Goal: Task Accomplishment & Management: Use online tool/utility

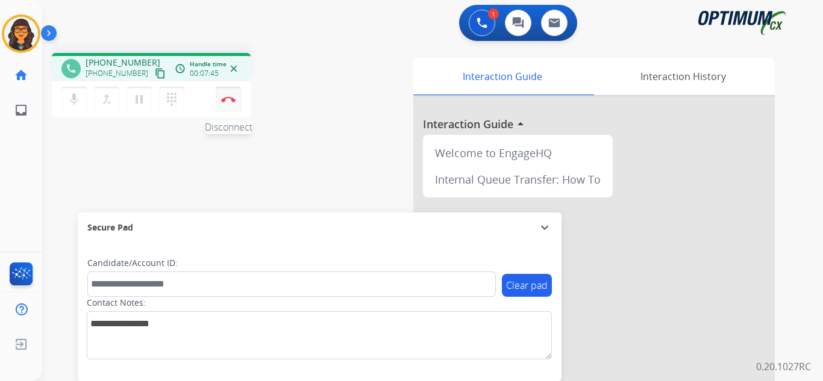
click at [234, 102] on button "Disconnect" at bounding box center [228, 99] width 25 height 25
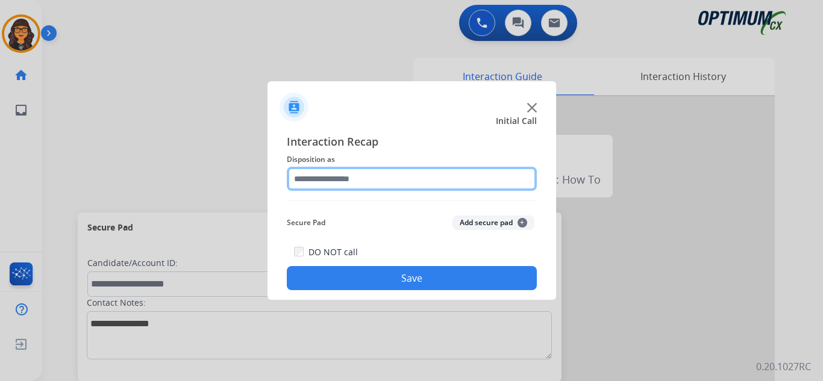
click at [337, 173] on input "text" at bounding box center [412, 179] width 250 height 24
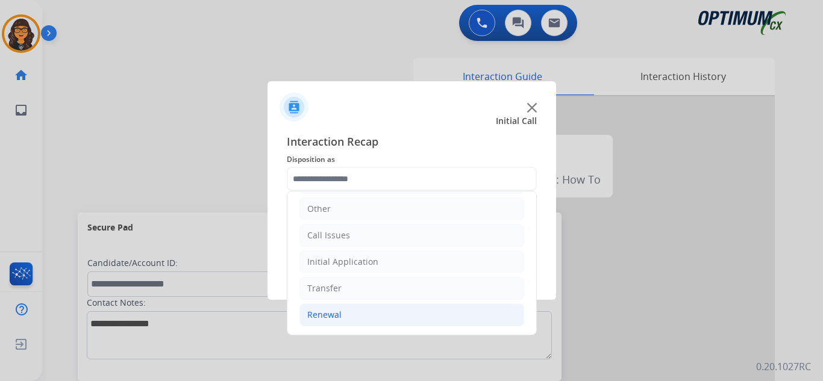
click at [331, 310] on div "Renewal" at bounding box center [324, 315] width 34 height 12
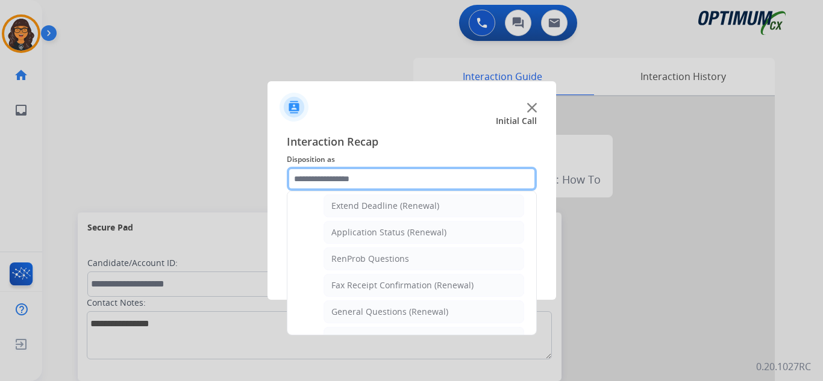
scroll to position [263, 0]
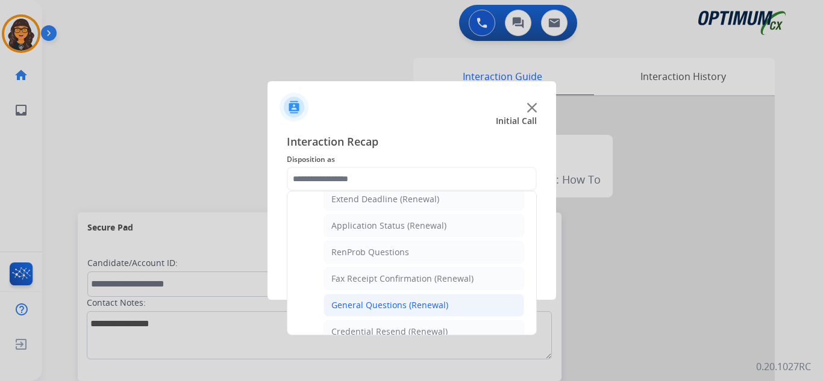
click at [384, 307] on div "General Questions (Renewal)" at bounding box center [389, 305] width 117 height 12
type input "**********"
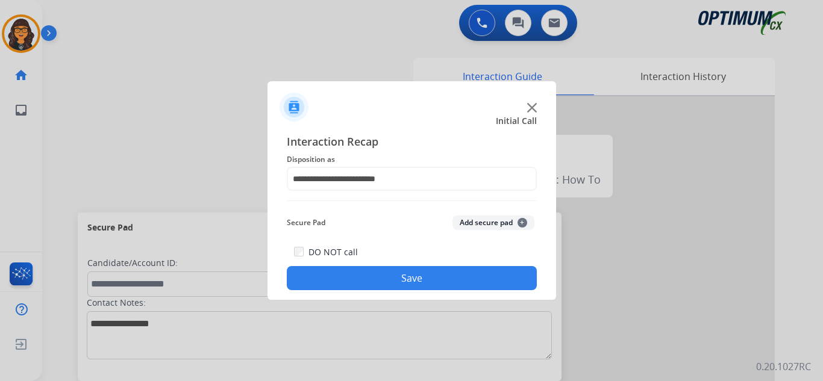
drag, startPoint x: 406, startPoint y: 276, endPoint x: 358, endPoint y: 211, distance: 80.6
click at [406, 277] on button "Save" at bounding box center [412, 278] width 250 height 24
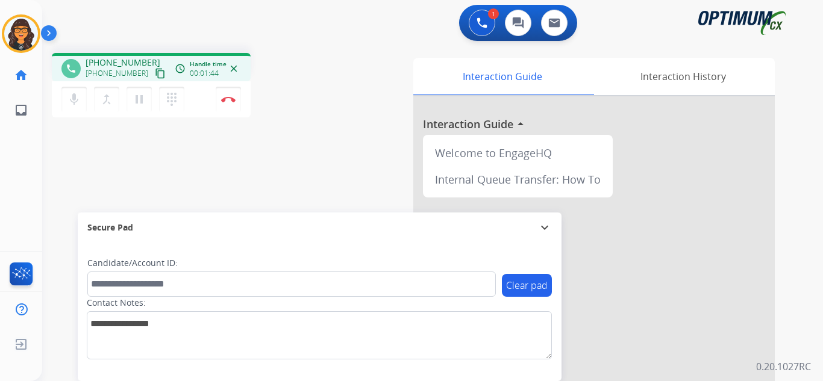
click at [155, 73] on mat-icon "content_copy" at bounding box center [160, 73] width 11 height 11
click at [138, 96] on mat-icon "pause" at bounding box center [139, 99] width 14 height 14
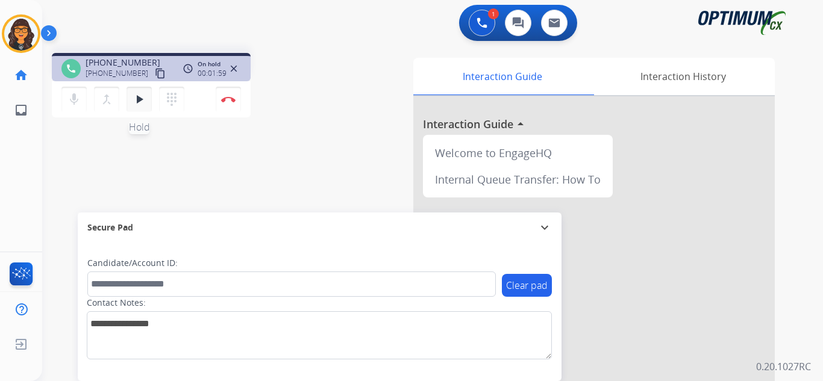
click at [136, 98] on mat-icon "play_arrow" at bounding box center [139, 99] width 14 height 14
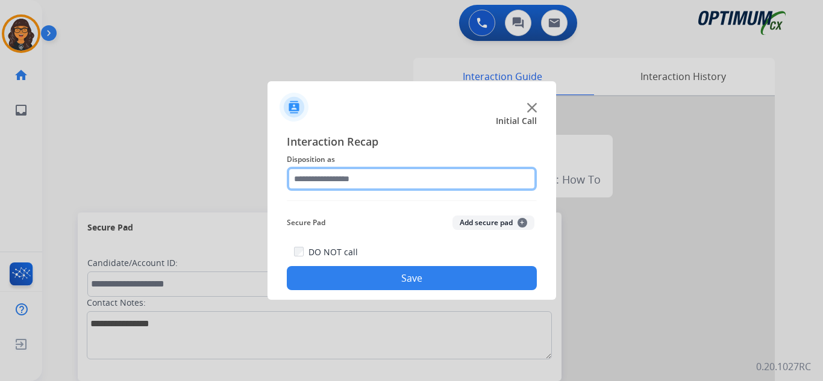
click at [352, 184] on input "text" at bounding box center [412, 179] width 250 height 24
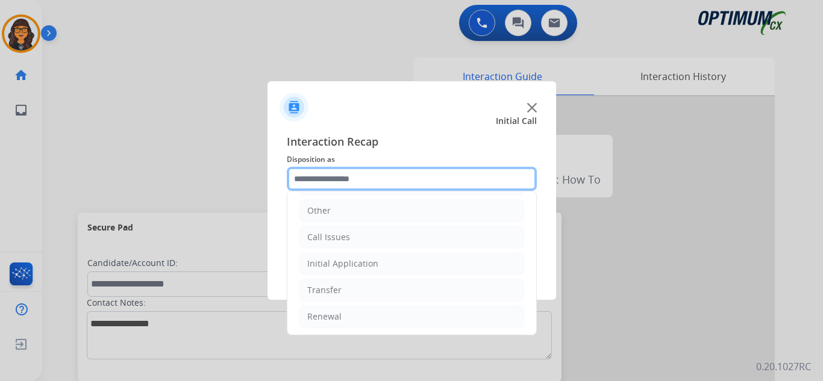
scroll to position [82, 0]
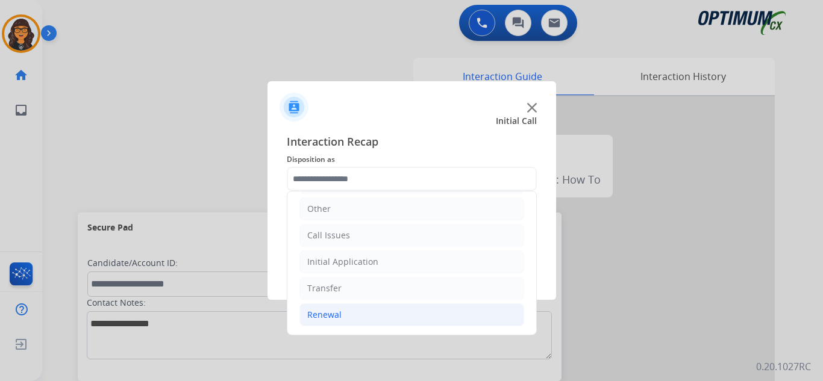
click at [337, 319] on div "Renewal" at bounding box center [324, 315] width 34 height 12
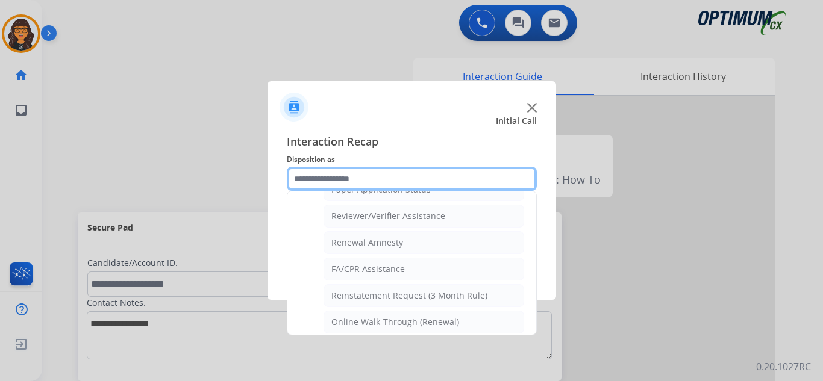
scroll to position [465, 0]
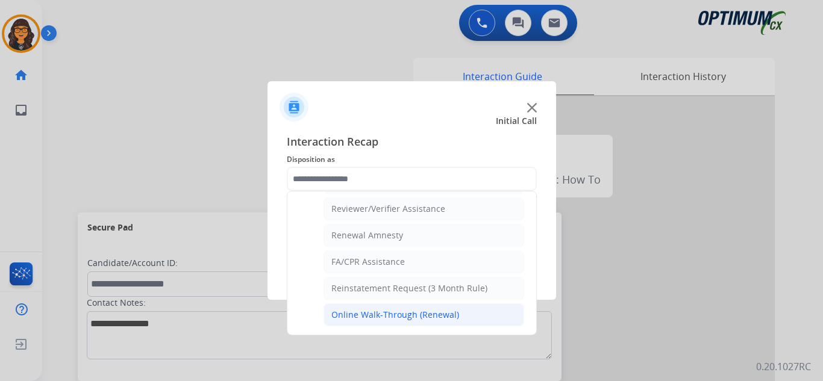
click at [385, 311] on div "Online Walk-Through (Renewal)" at bounding box center [395, 315] width 128 height 12
type input "**********"
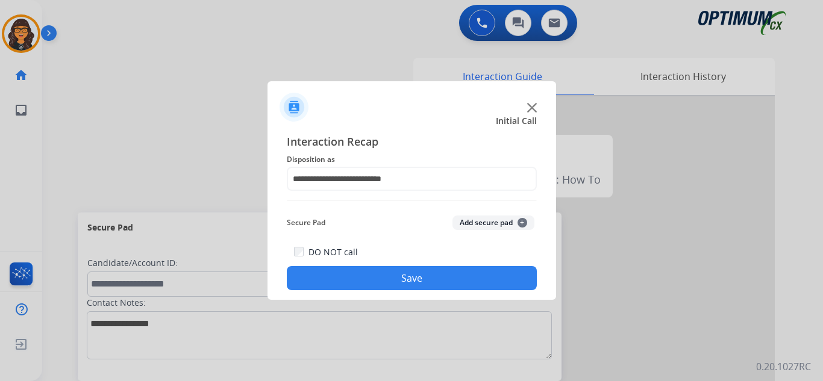
click at [384, 288] on button "Save" at bounding box center [412, 278] width 250 height 24
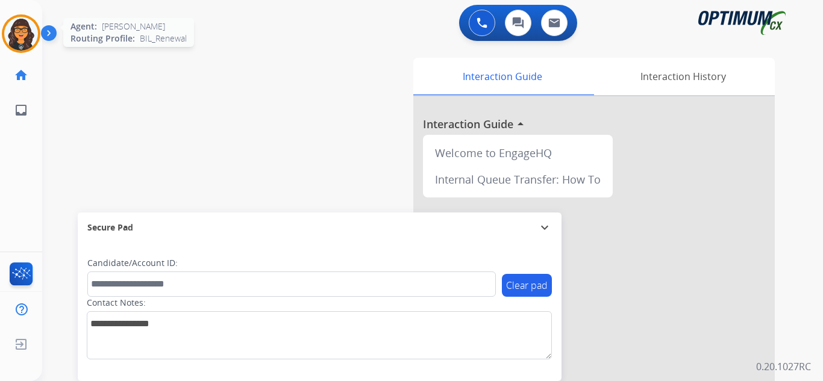
click at [28, 43] on img at bounding box center [21, 34] width 34 height 34
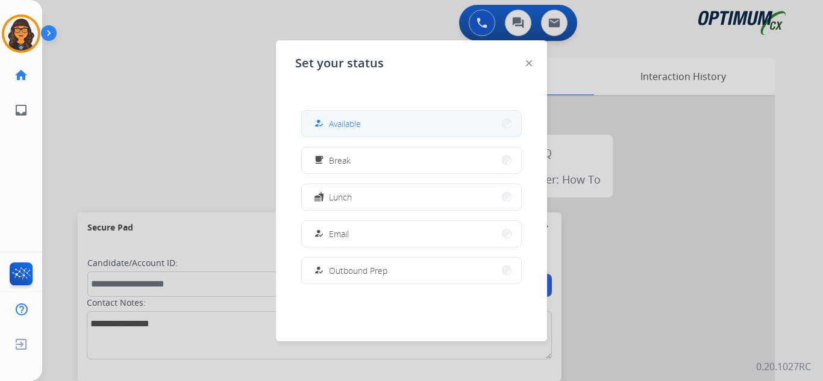
click at [452, 129] on button "how_to_reg Available" at bounding box center [411, 124] width 219 height 26
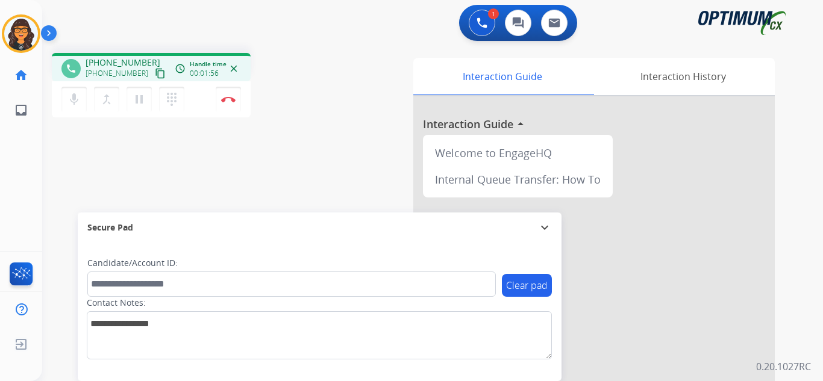
click at [155, 74] on mat-icon "content_copy" at bounding box center [160, 73] width 11 height 11
click at [226, 102] on img at bounding box center [228, 99] width 14 height 6
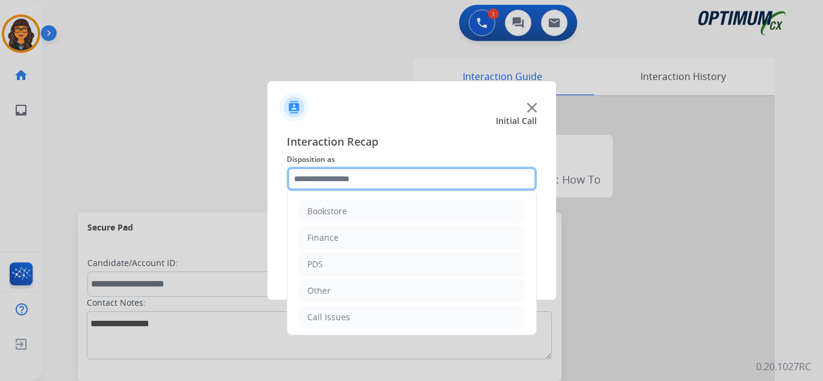
click at [349, 173] on input "text" at bounding box center [412, 179] width 250 height 24
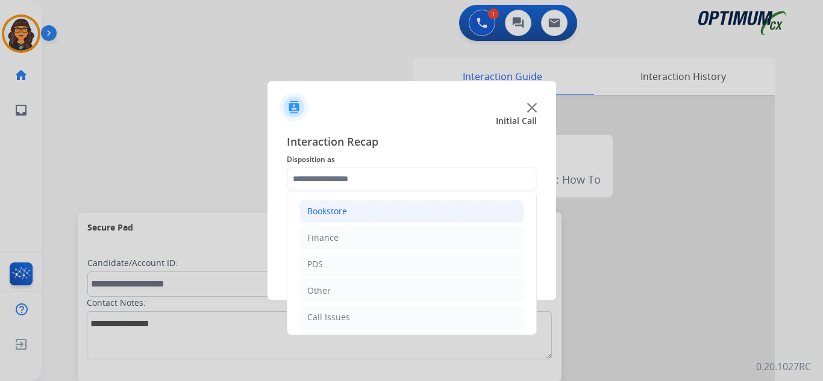
click at [334, 207] on div "Bookstore" at bounding box center [327, 211] width 40 height 12
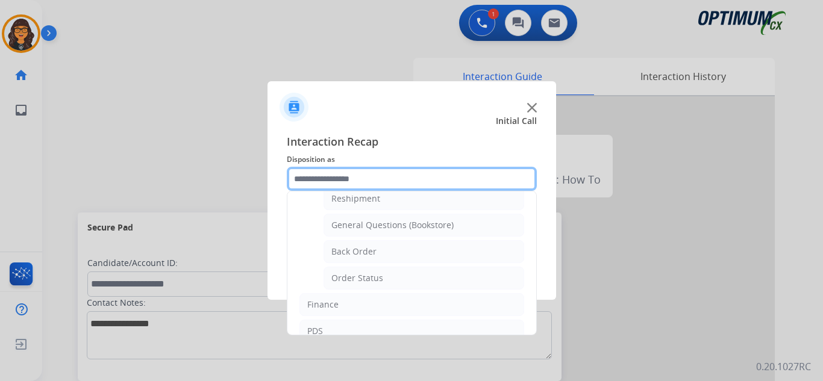
scroll to position [60, 0]
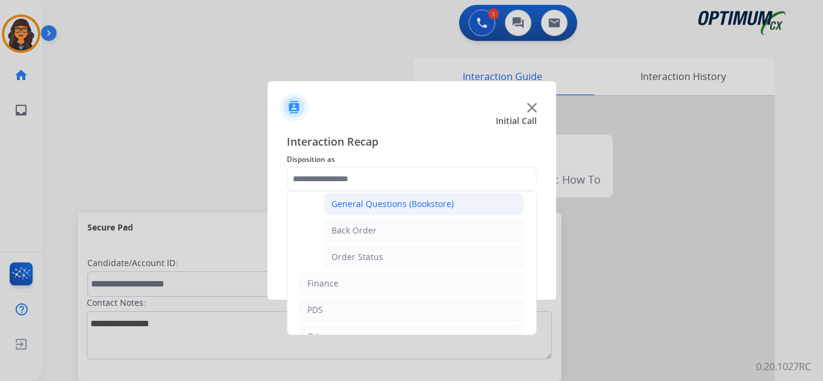
click at [385, 197] on li "General Questions (Bookstore)" at bounding box center [423, 204] width 201 height 23
type input "**********"
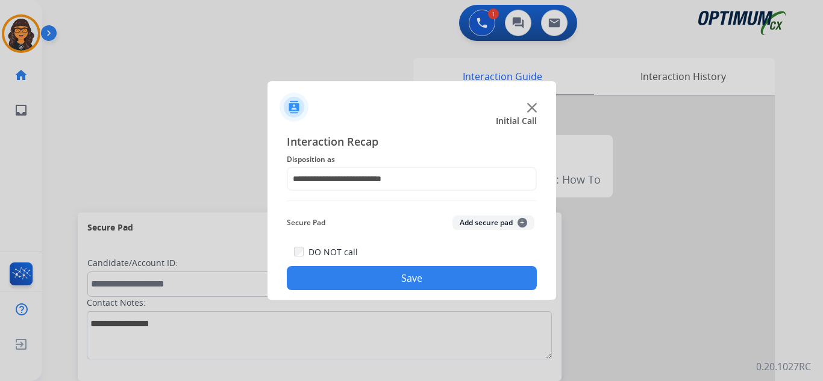
click at [396, 270] on button "Save" at bounding box center [412, 278] width 250 height 24
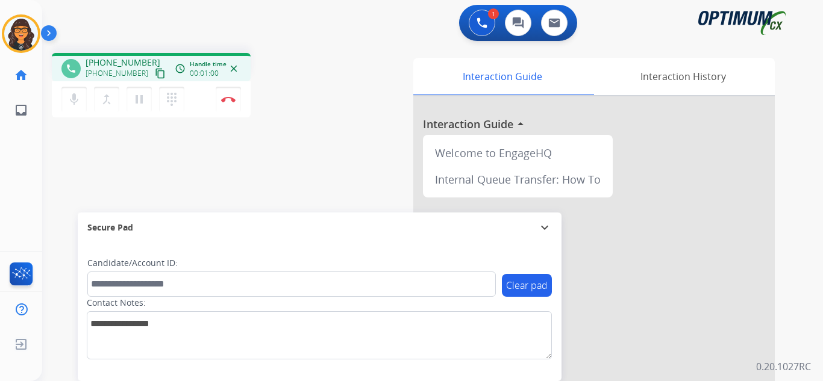
click at [155, 76] on mat-icon "content_copy" at bounding box center [160, 73] width 11 height 11
click at [222, 100] on img at bounding box center [228, 99] width 14 height 6
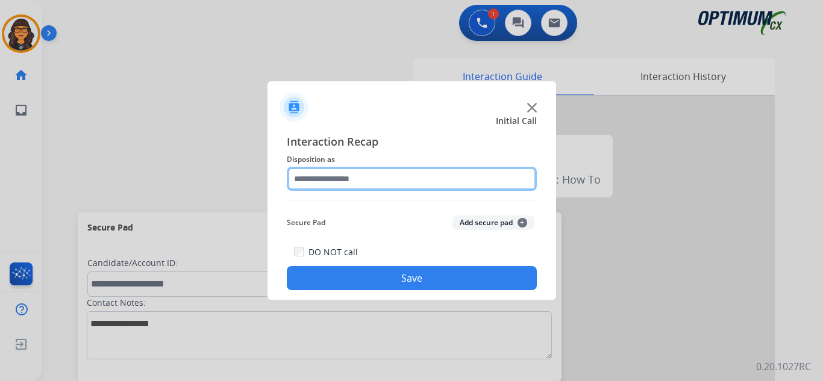
click at [326, 174] on input "text" at bounding box center [412, 179] width 250 height 24
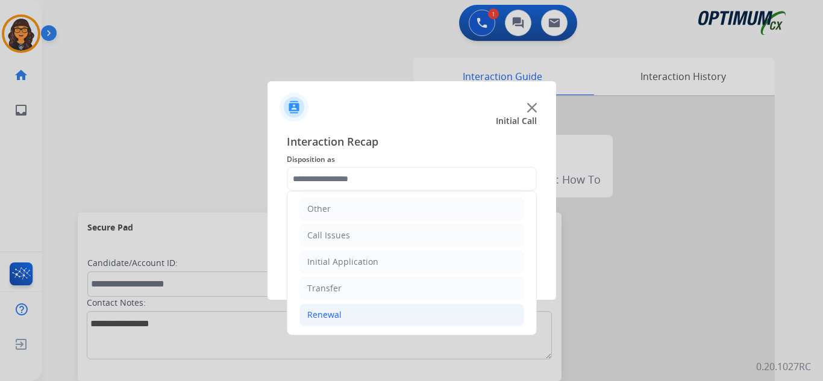
click at [326, 307] on li "Renewal" at bounding box center [411, 315] width 225 height 23
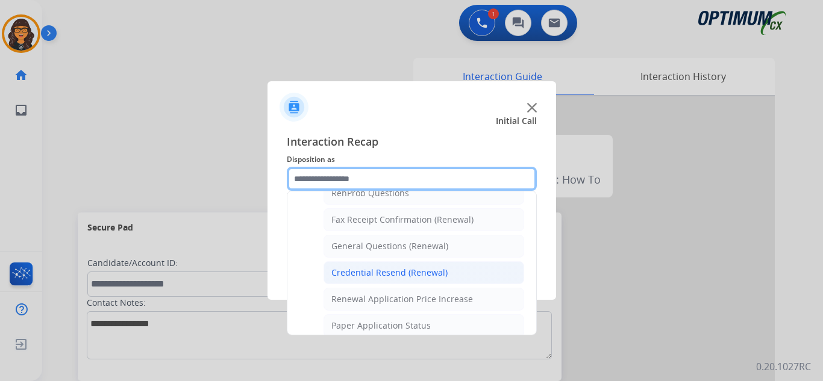
scroll to position [323, 0]
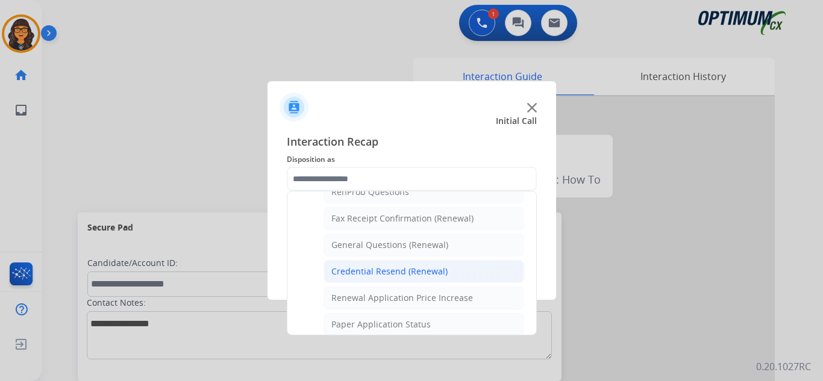
click at [384, 274] on div "Credential Resend (Renewal)" at bounding box center [389, 272] width 116 height 12
type input "**********"
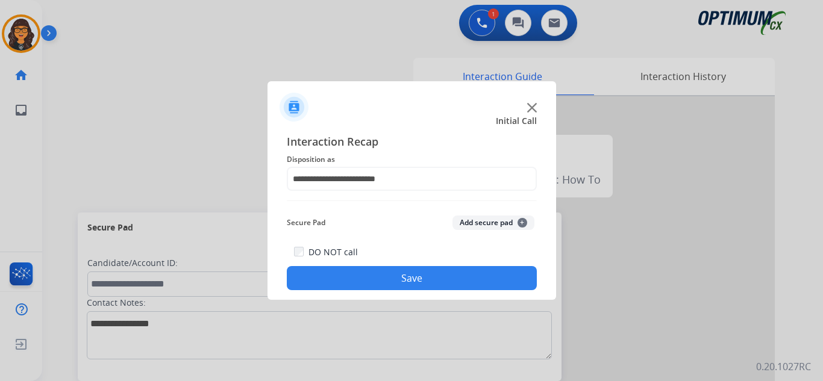
click at [392, 258] on div "DO NOT call Save" at bounding box center [412, 268] width 250 height 46
drag, startPoint x: 390, startPoint y: 276, endPoint x: 372, endPoint y: 260, distance: 23.9
click at [390, 277] on button "Save" at bounding box center [412, 278] width 250 height 24
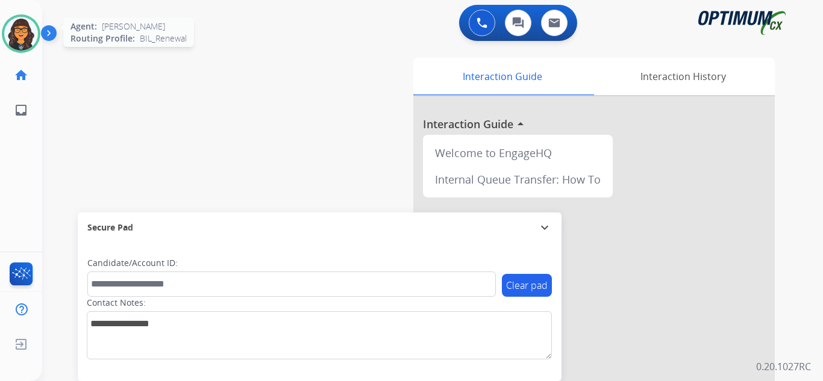
drag, startPoint x: 14, startPoint y: 29, endPoint x: 28, endPoint y: 31, distance: 14.0
click at [14, 29] on img at bounding box center [21, 34] width 34 height 34
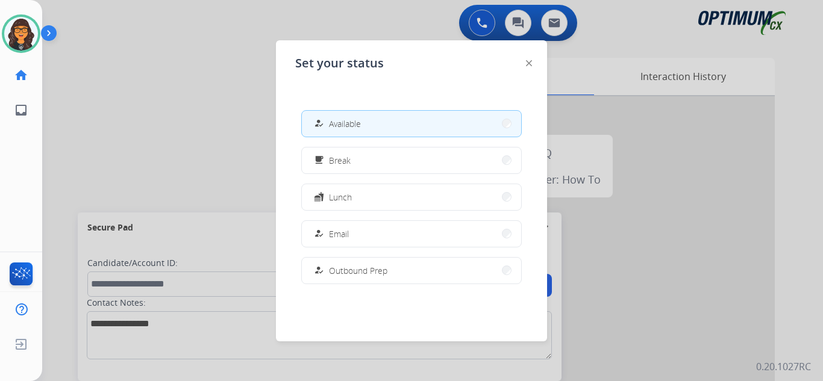
drag, startPoint x: 337, startPoint y: 160, endPoint x: 346, endPoint y: 161, distance: 9.7
click at [337, 160] on span "Break" at bounding box center [340, 160] width 22 height 13
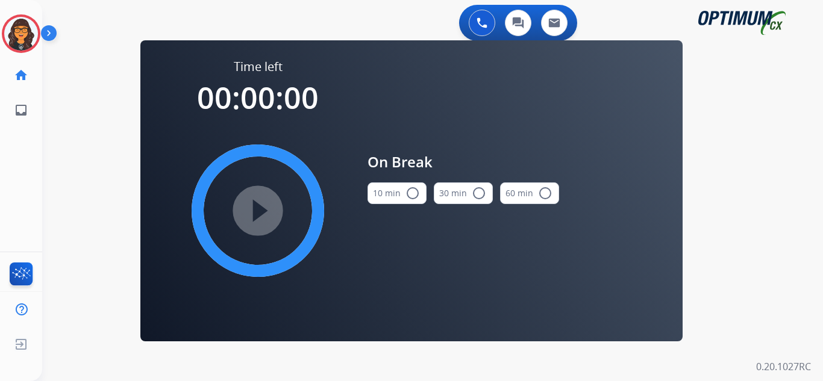
click at [395, 178] on div "10 min radio_button_unchecked" at bounding box center [396, 193] width 59 height 41
click at [398, 191] on button "10 min radio_button_unchecked" at bounding box center [396, 193] width 59 height 22
click at [263, 215] on mat-icon "play_circle_filled" at bounding box center [258, 211] width 14 height 14
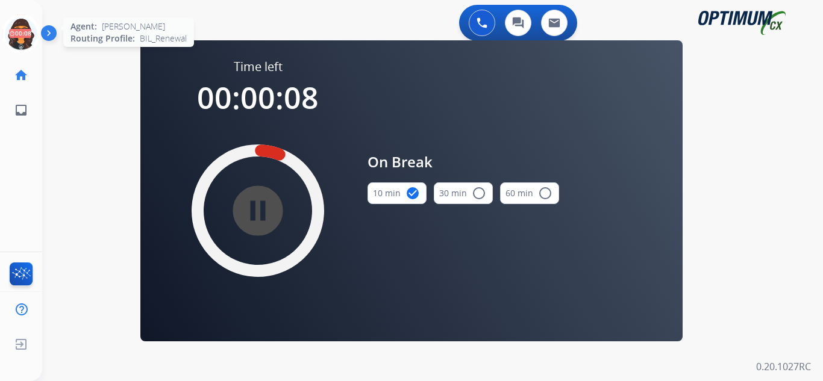
click at [24, 31] on icon at bounding box center [21, 33] width 39 height 39
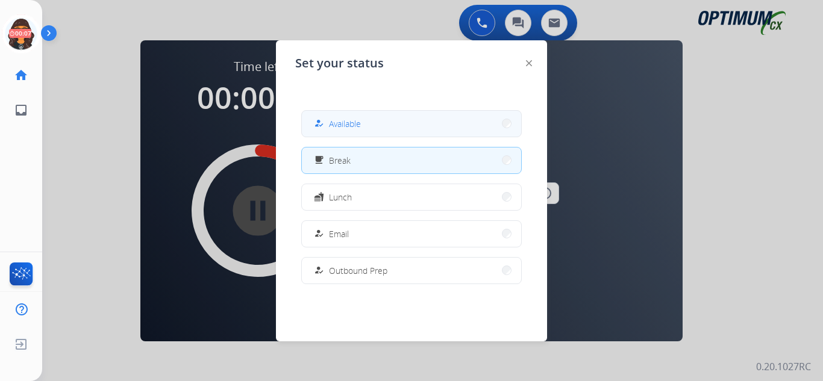
click at [337, 126] on span "Available" at bounding box center [345, 123] width 32 height 13
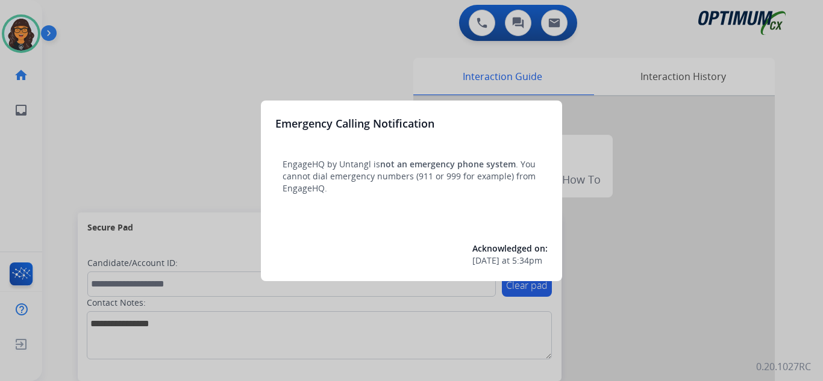
click at [81, 23] on div at bounding box center [411, 190] width 823 height 381
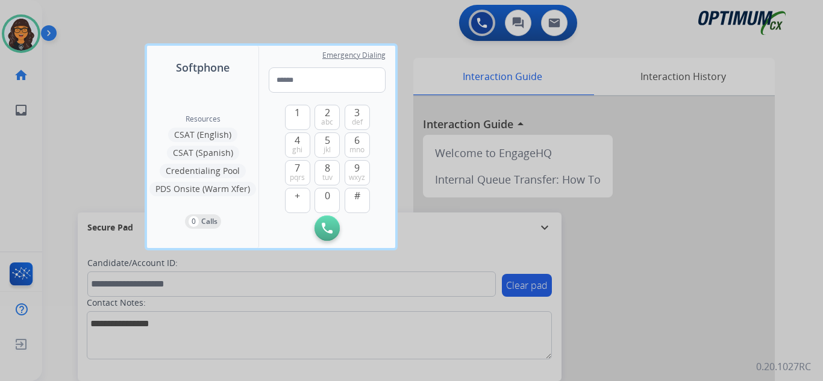
click at [81, 23] on div at bounding box center [411, 190] width 823 height 381
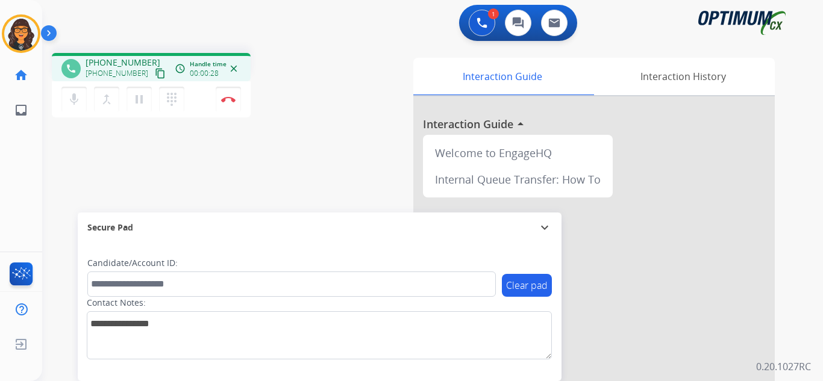
click at [155, 77] on mat-icon "content_copy" at bounding box center [160, 73] width 11 height 11
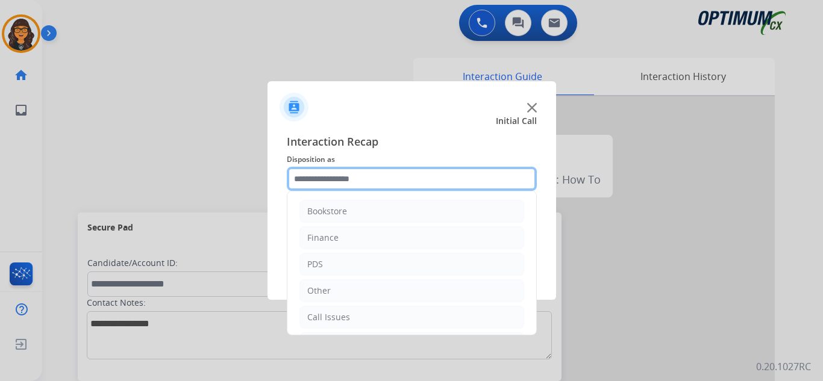
drag, startPoint x: 331, startPoint y: 184, endPoint x: 346, endPoint y: 189, distance: 16.0
click at [332, 184] on input "text" at bounding box center [412, 179] width 250 height 24
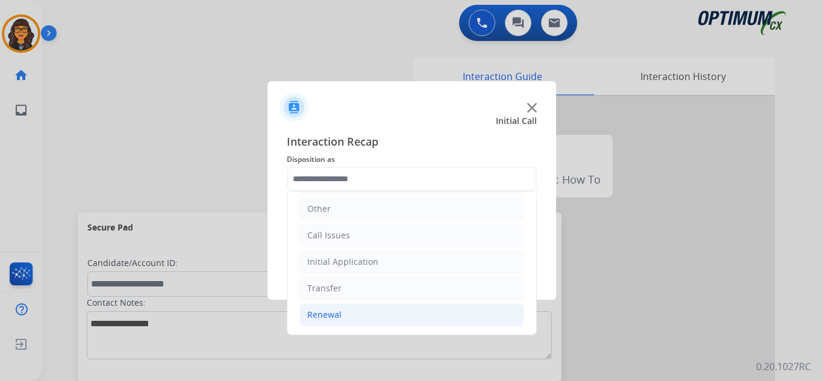
click at [320, 322] on li "Renewal" at bounding box center [411, 315] width 225 height 23
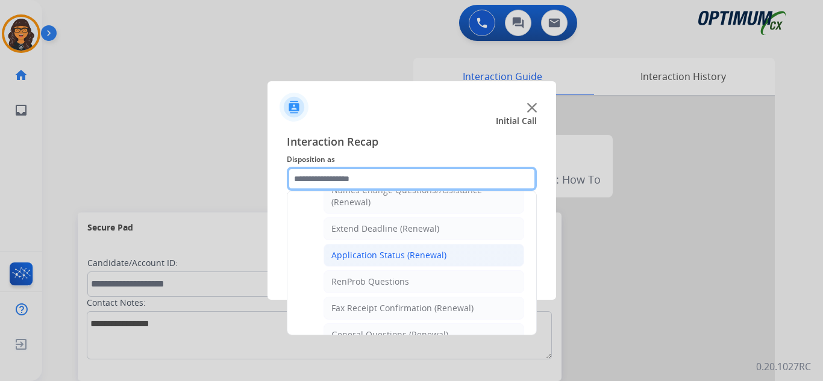
scroll to position [263, 0]
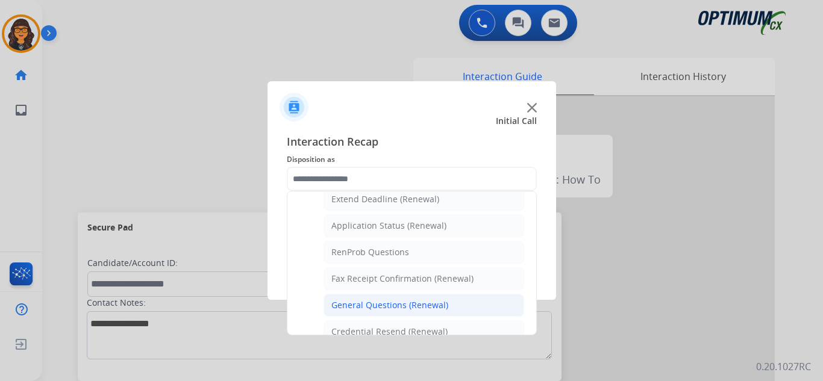
click at [392, 300] on div "General Questions (Renewal)" at bounding box center [389, 305] width 117 height 12
type input "**********"
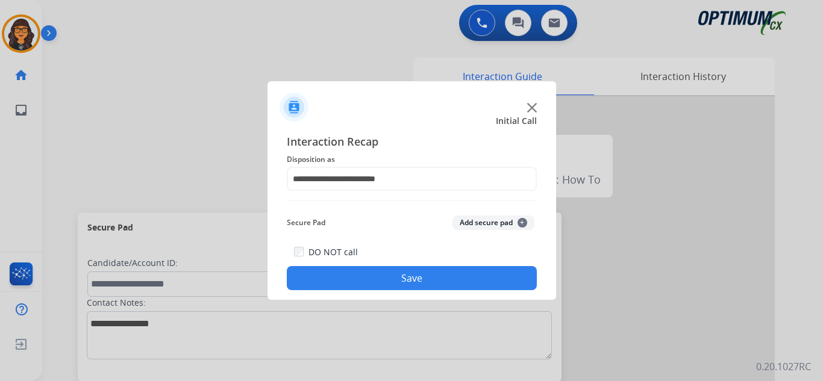
click at [401, 283] on button "Save" at bounding box center [412, 278] width 250 height 24
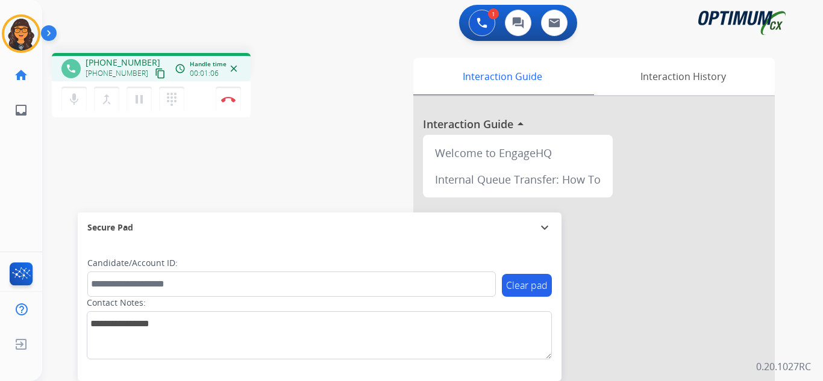
click at [155, 72] on mat-icon "content_copy" at bounding box center [160, 73] width 11 height 11
click at [226, 96] on img at bounding box center [228, 99] width 14 height 6
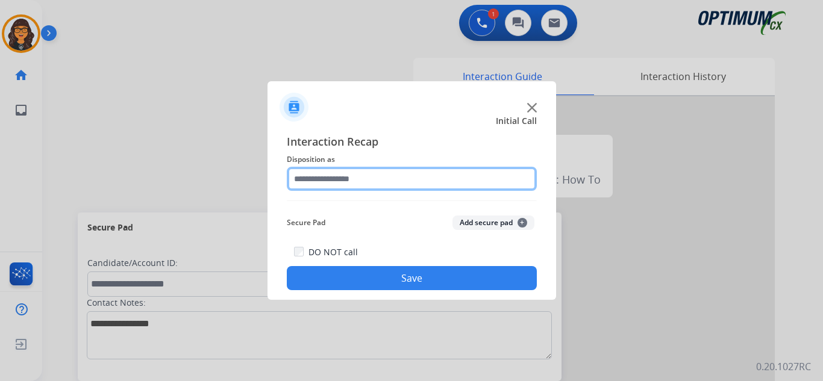
click at [322, 186] on input "text" at bounding box center [412, 179] width 250 height 24
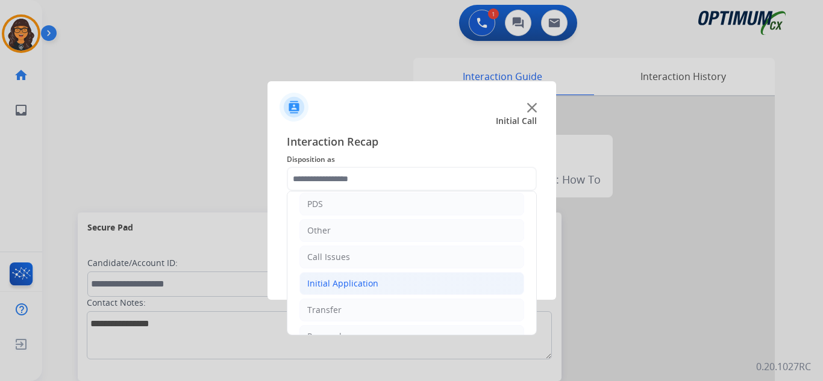
drag, startPoint x: 338, startPoint y: 277, endPoint x: 425, endPoint y: 291, distance: 87.2
click at [339, 277] on li "Initial Application" at bounding box center [411, 283] width 225 height 23
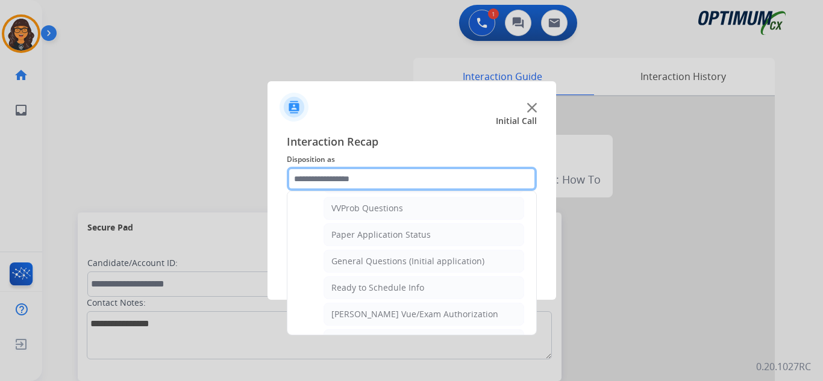
scroll to position [663, 0]
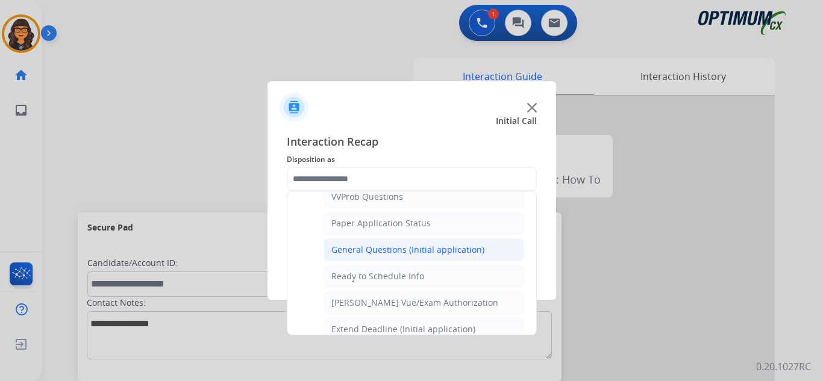
click at [401, 253] on div "General Questions (Initial application)" at bounding box center [407, 250] width 153 height 12
type input "**********"
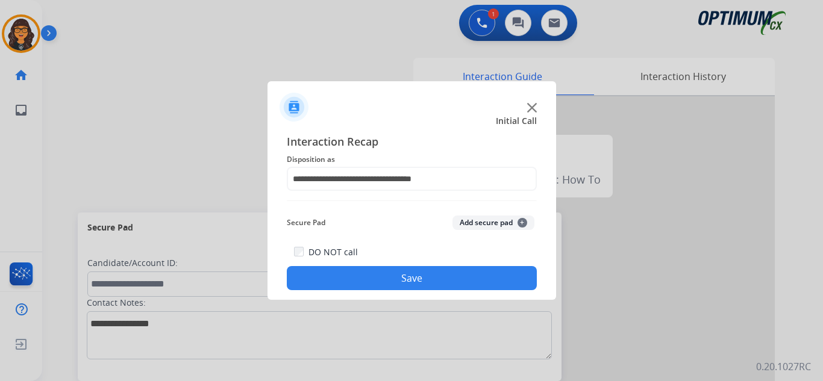
click at [389, 280] on button "Save" at bounding box center [412, 278] width 250 height 24
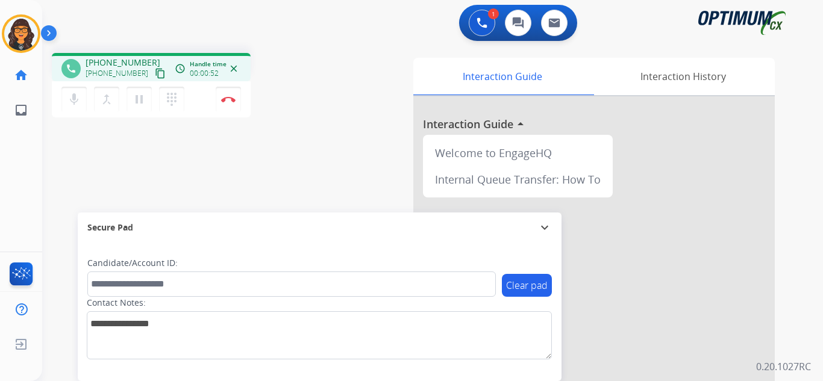
click at [155, 74] on mat-icon "content_copy" at bounding box center [160, 73] width 11 height 11
click at [228, 99] on img at bounding box center [228, 99] width 14 height 6
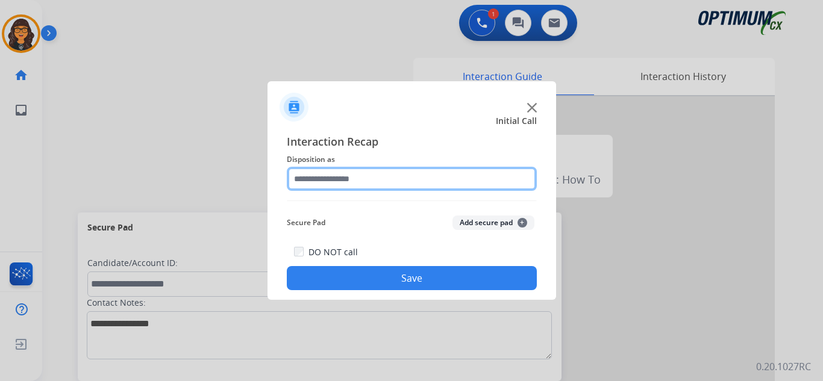
click at [341, 181] on input "text" at bounding box center [412, 179] width 250 height 24
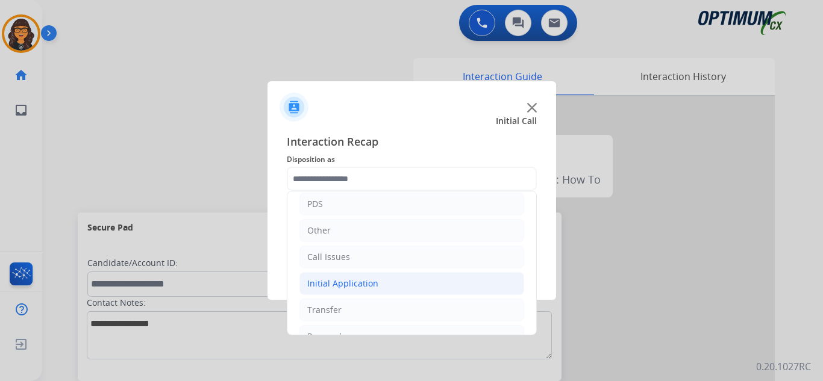
click at [347, 276] on li "Initial Application" at bounding box center [411, 283] width 225 height 23
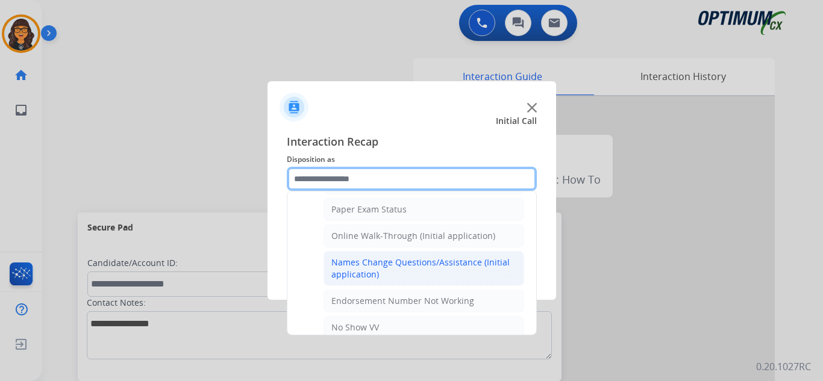
scroll to position [241, 0]
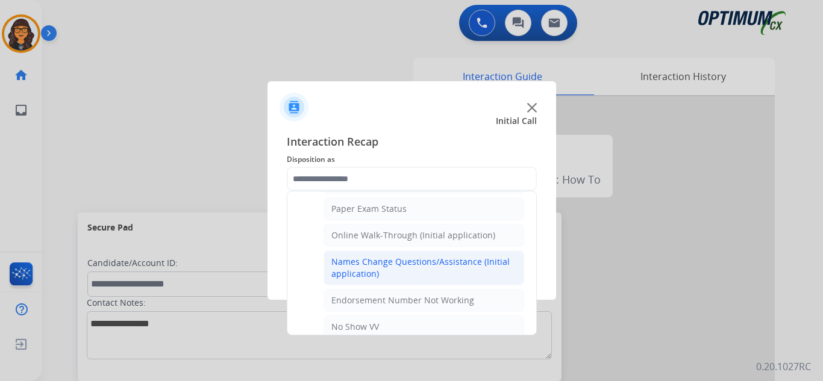
click at [398, 263] on div "Names Change Questions/Assistance (Initial application)" at bounding box center [423, 268] width 185 height 24
type input "**********"
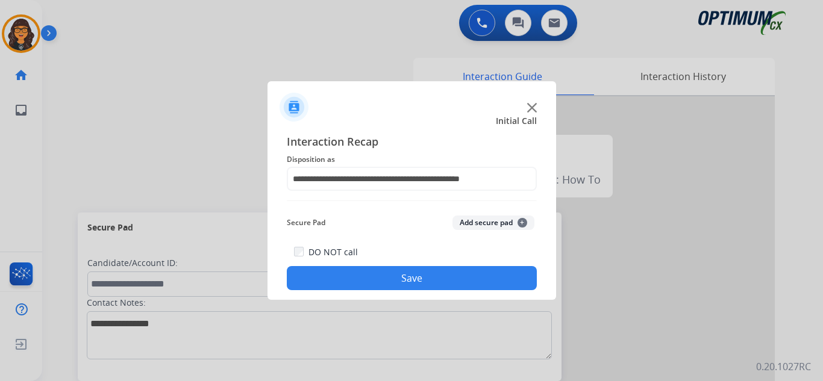
click at [391, 272] on button "Save" at bounding box center [412, 278] width 250 height 24
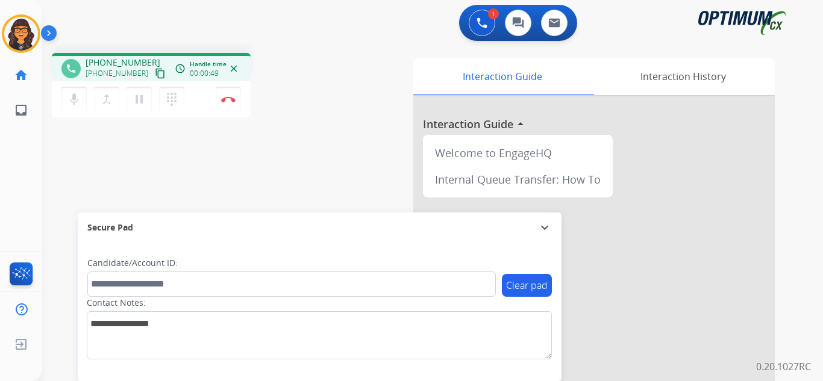
click at [155, 71] on mat-icon "content_copy" at bounding box center [160, 73] width 11 height 11
click at [222, 96] on button "Disconnect" at bounding box center [228, 99] width 25 height 25
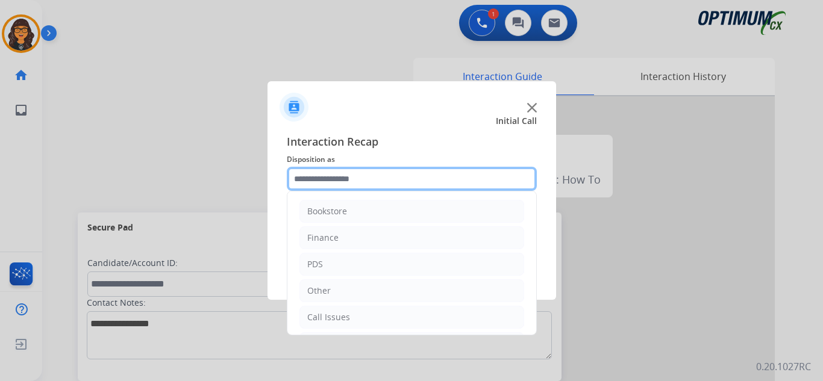
click at [345, 173] on input "text" at bounding box center [412, 179] width 250 height 24
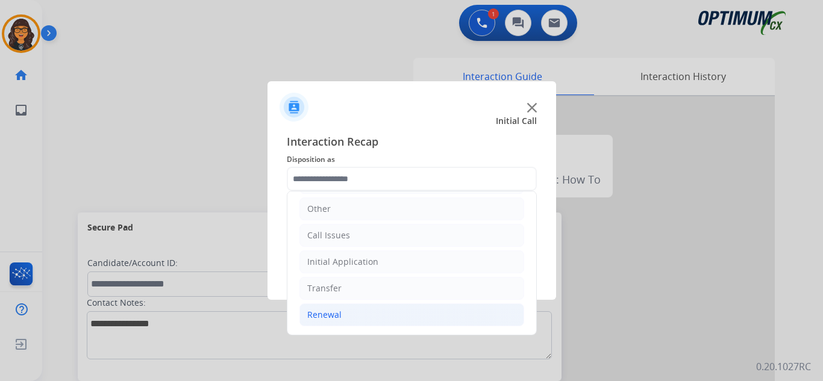
click at [340, 312] on div "Renewal" at bounding box center [324, 315] width 34 height 12
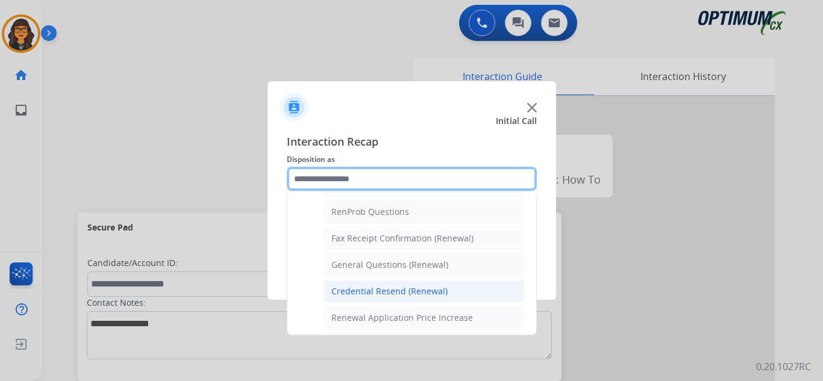
scroll to position [323, 0]
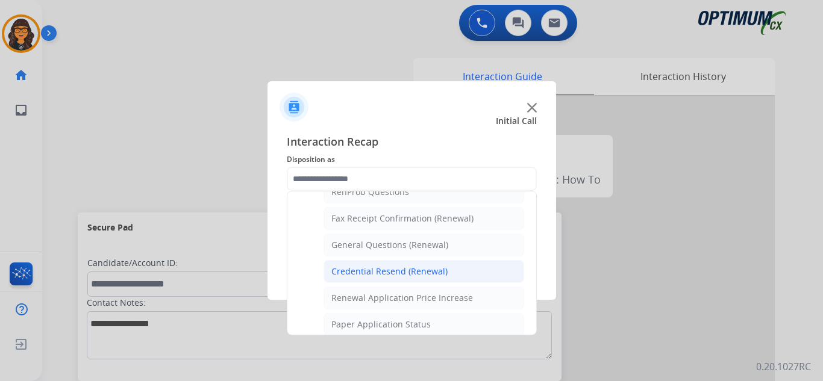
click at [384, 274] on div "Credential Resend (Renewal)" at bounding box center [389, 272] width 116 height 12
type input "**********"
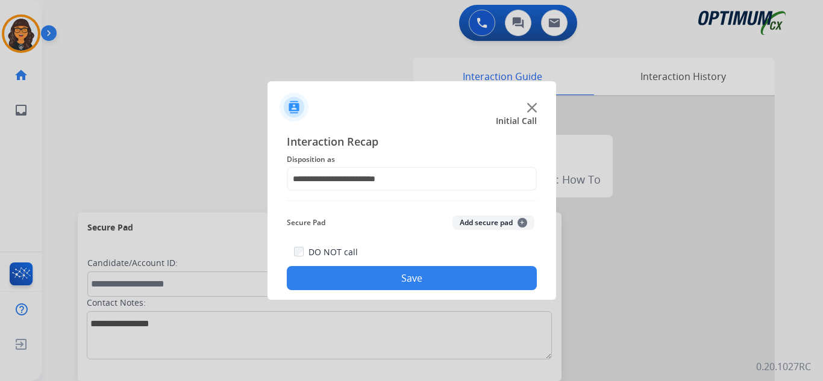
click at [384, 274] on button "Save" at bounding box center [412, 278] width 250 height 24
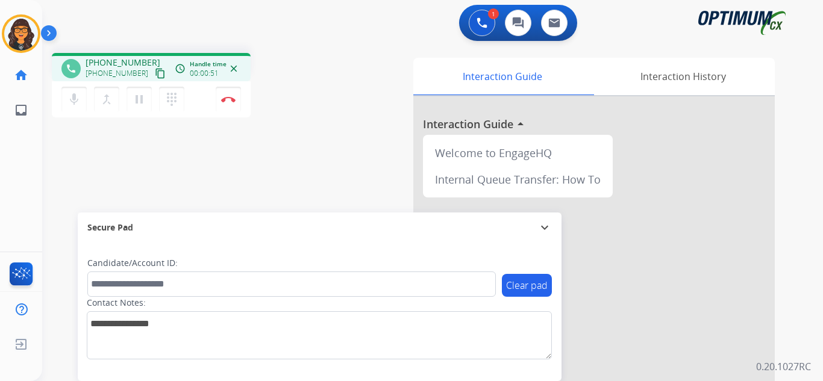
click at [155, 76] on mat-icon "content_copy" at bounding box center [160, 73] width 11 height 11
click at [228, 100] on img at bounding box center [228, 99] width 14 height 6
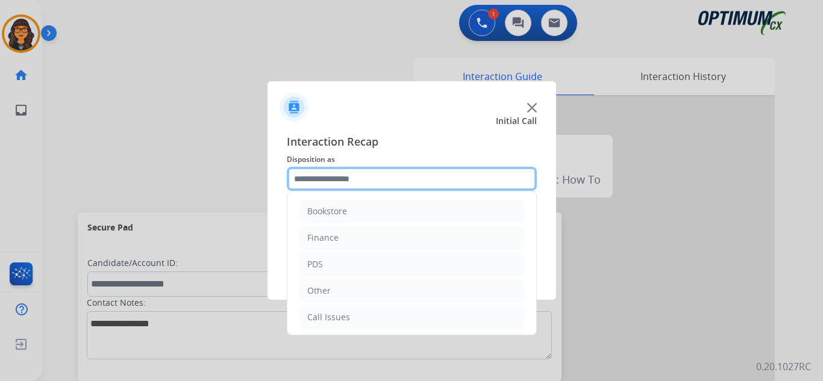
click at [358, 175] on input "text" at bounding box center [412, 179] width 250 height 24
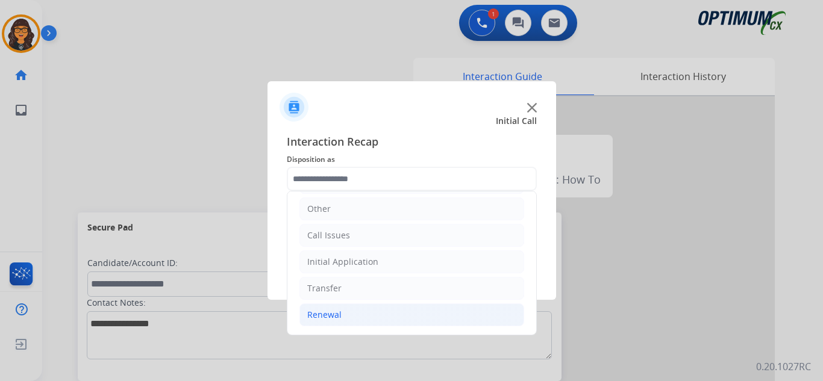
click at [343, 312] on li "Renewal" at bounding box center [411, 315] width 225 height 23
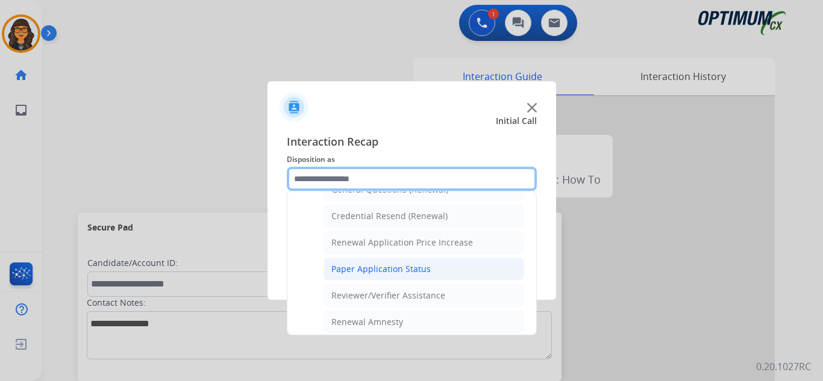
scroll to position [383, 0]
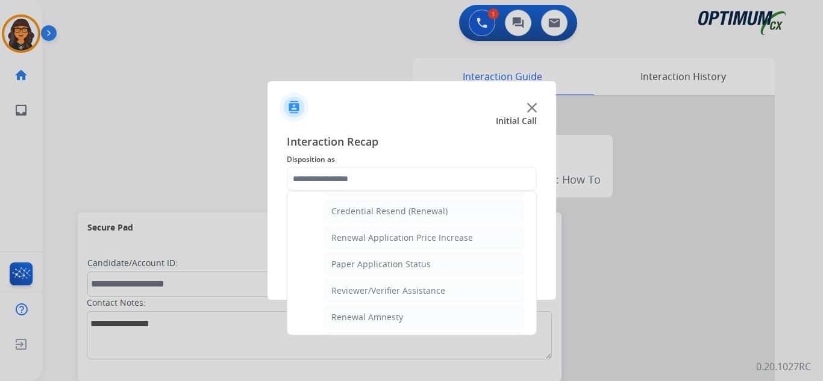
click at [407, 289] on div "Reviewer/Verifier Assistance" at bounding box center [388, 291] width 114 height 12
type input "**********"
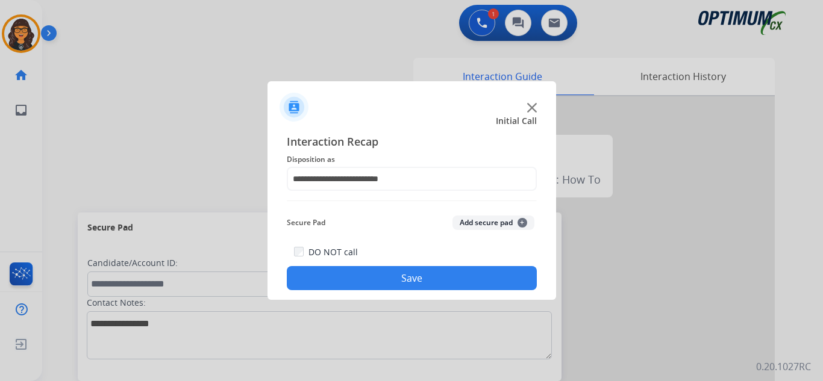
click at [410, 277] on button "Save" at bounding box center [412, 278] width 250 height 24
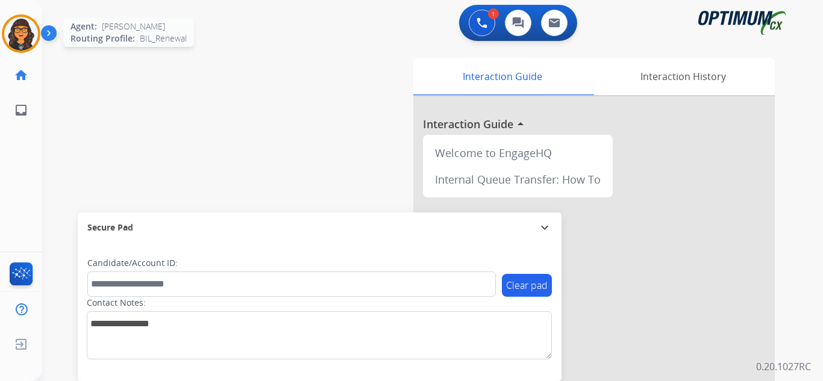
drag, startPoint x: 13, startPoint y: 23, endPoint x: 37, endPoint y: 27, distance: 24.3
click at [14, 23] on img at bounding box center [21, 34] width 34 height 34
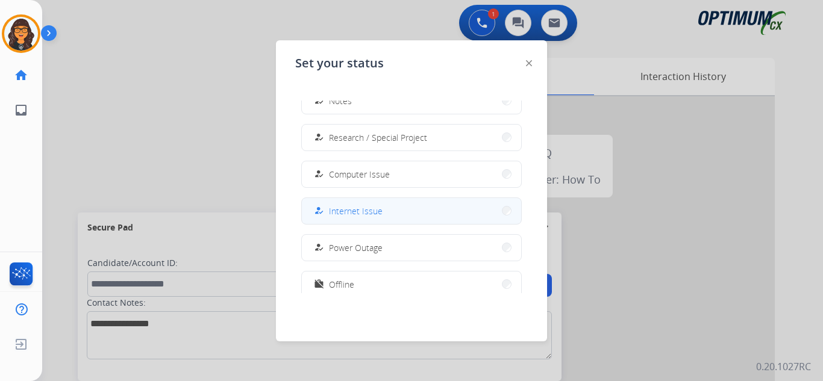
scroll to position [301, 0]
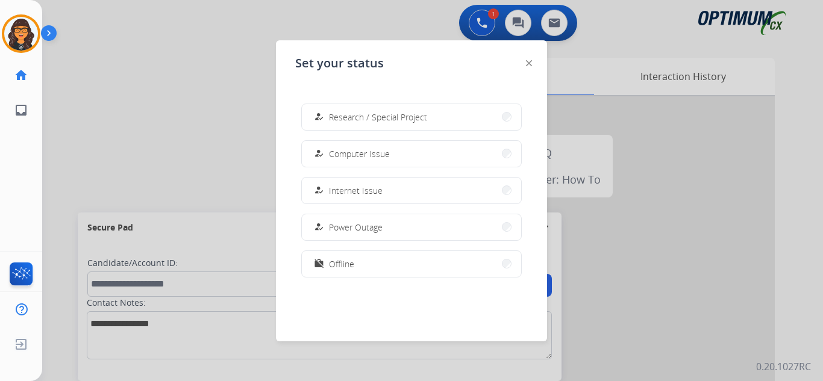
click at [349, 264] on span "Offline" at bounding box center [341, 264] width 25 height 13
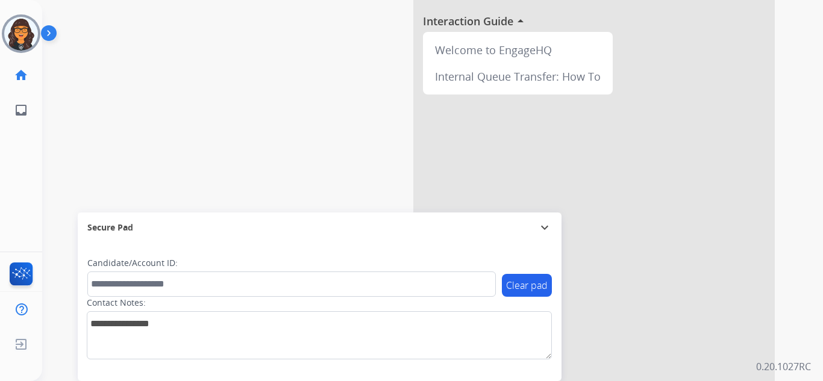
scroll to position [44, 0]
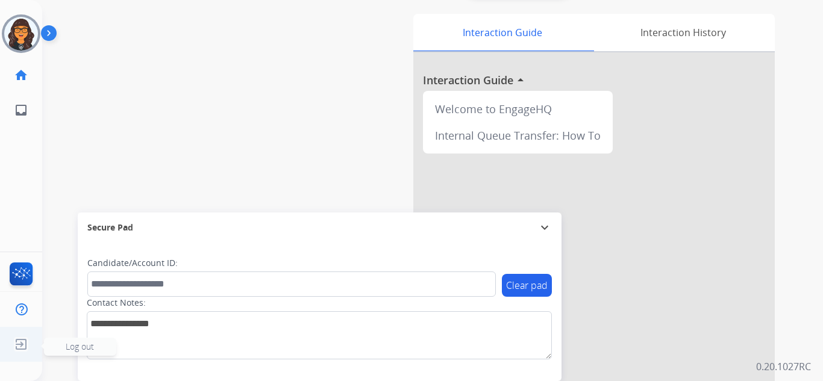
click at [19, 340] on img at bounding box center [21, 344] width 22 height 23
